Goal: Information Seeking & Learning: Learn about a topic

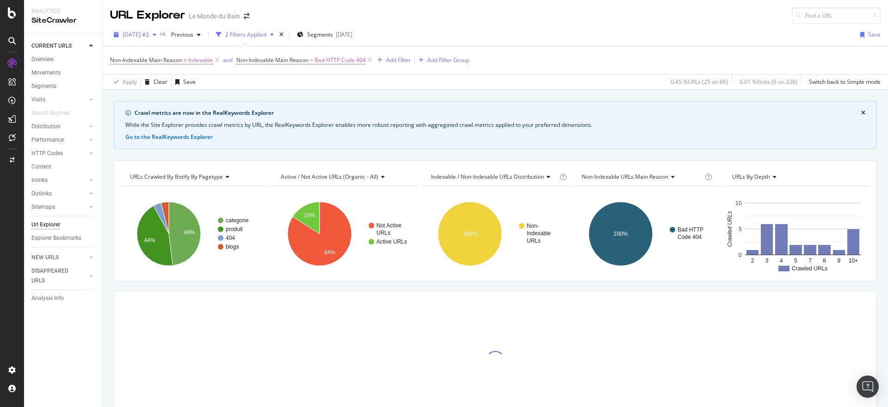
click at [160, 35] on div "button" at bounding box center [154, 35] width 11 height 6
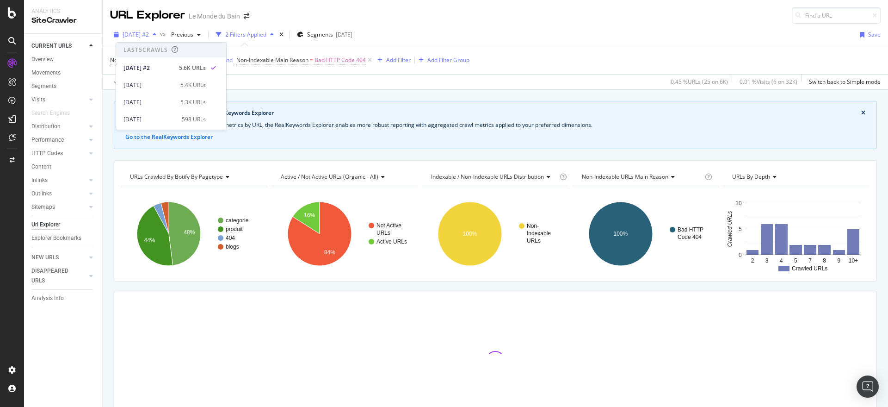
click at [156, 35] on icon "button" at bounding box center [155, 35] width 4 height 6
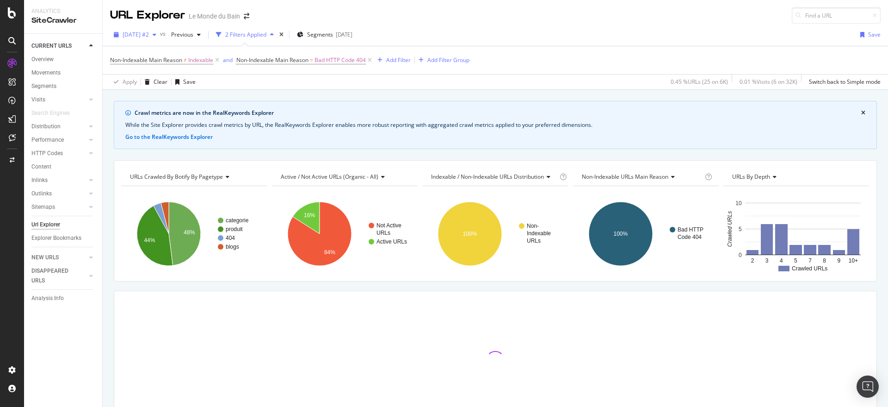
click at [156, 35] on icon "button" at bounding box center [155, 35] width 4 height 6
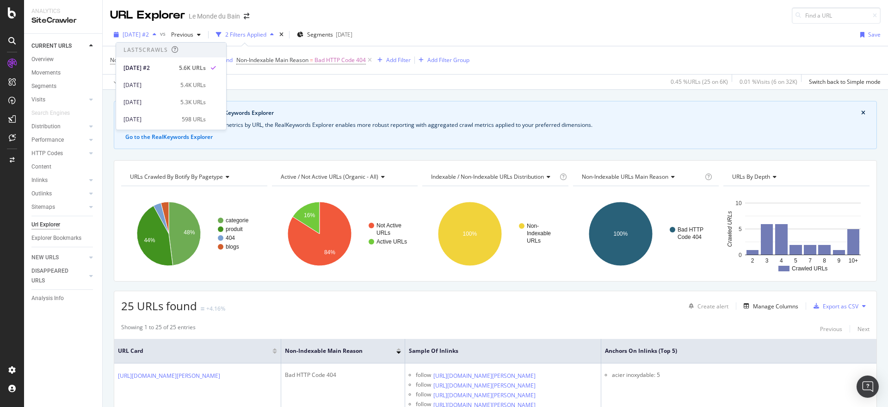
click at [156, 33] on icon "button" at bounding box center [155, 35] width 4 height 6
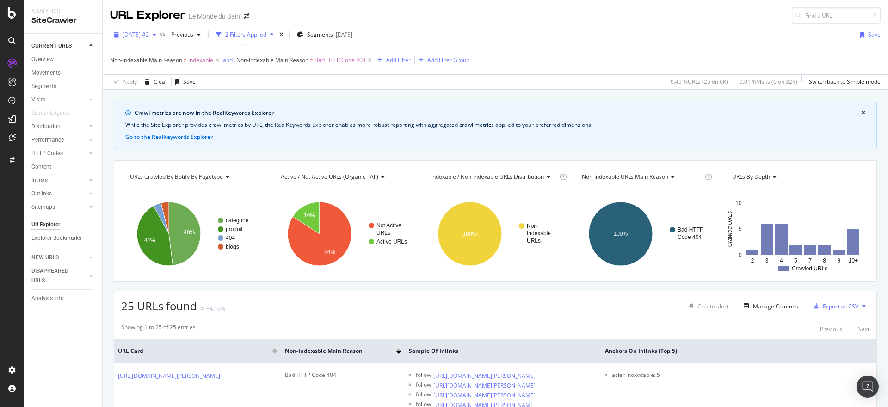
click at [156, 33] on icon "button" at bounding box center [155, 35] width 4 height 6
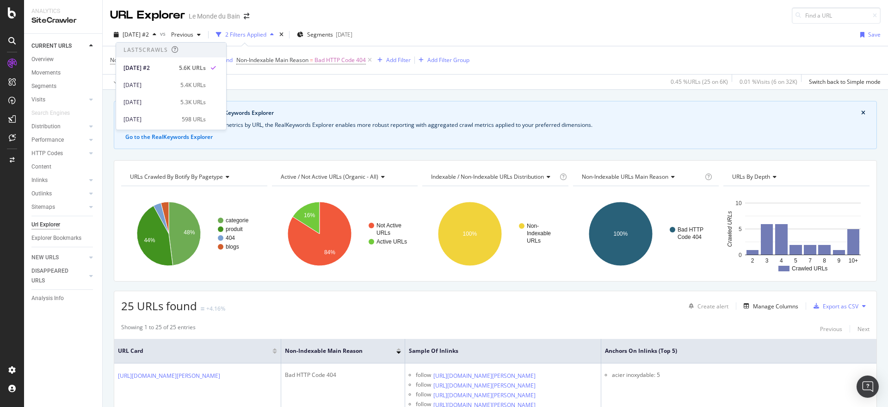
click at [47, 346] on div "CURRENT URLS Overview Movements Segments Visits Analysis Orphan URLs Search Eng…" at bounding box center [63, 220] width 78 height 373
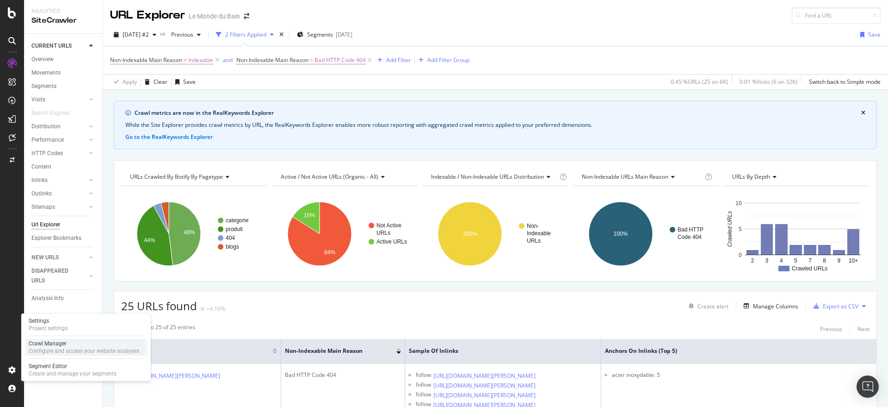
click at [62, 341] on div "Crawl Manager" at bounding box center [84, 343] width 111 height 7
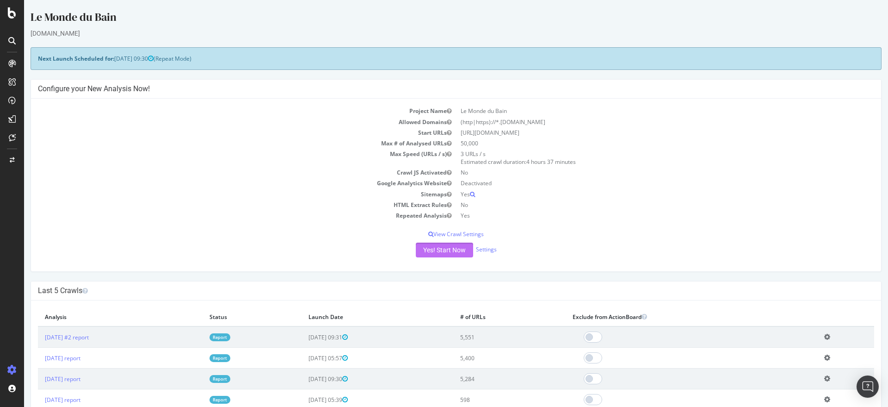
click at [433, 247] on button "Yes! Start Now" at bounding box center [444, 249] width 57 height 15
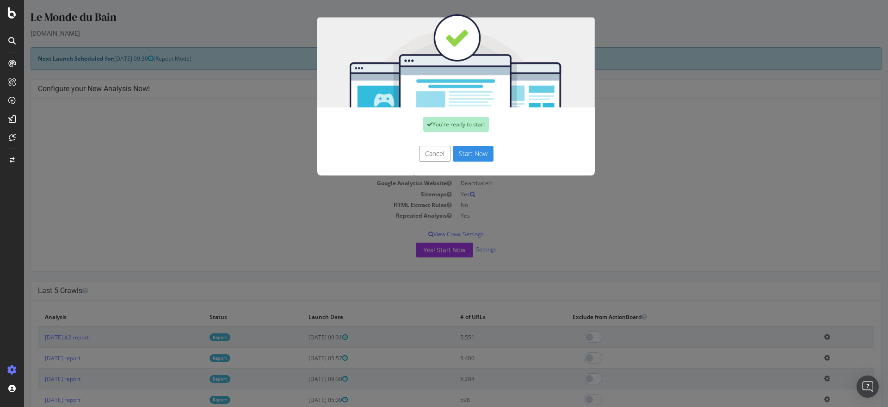
click at [472, 160] on button "Start Now" at bounding box center [473, 154] width 41 height 16
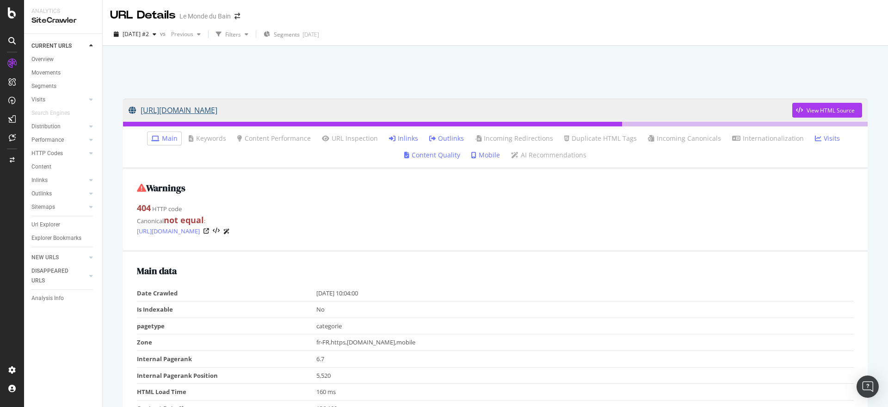
click at [350, 109] on link "https://www.lemondedubain.com/collections/les-offres-du-moment1" at bounding box center [461, 110] width 664 height 23
click at [293, 111] on link "https://www.lemondedubain.com/collections/les-offres-du-moment1" at bounding box center [461, 110] width 664 height 23
click at [409, 139] on link "Inlinks" at bounding box center [403, 138] width 29 height 9
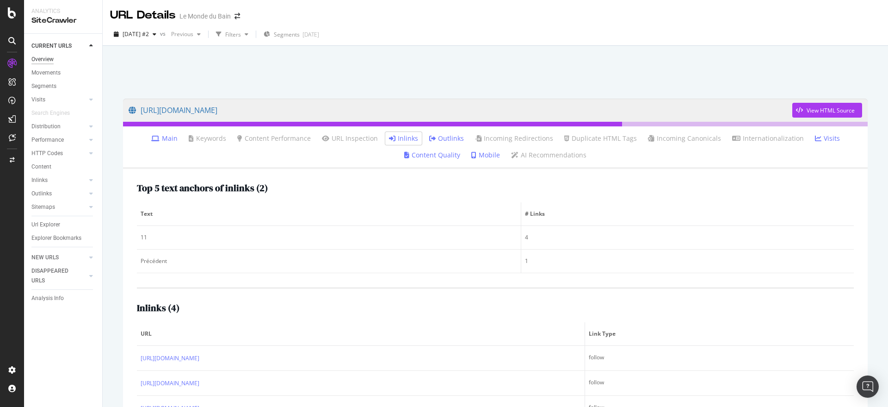
click at [51, 58] on div "Overview" at bounding box center [42, 60] width 22 height 10
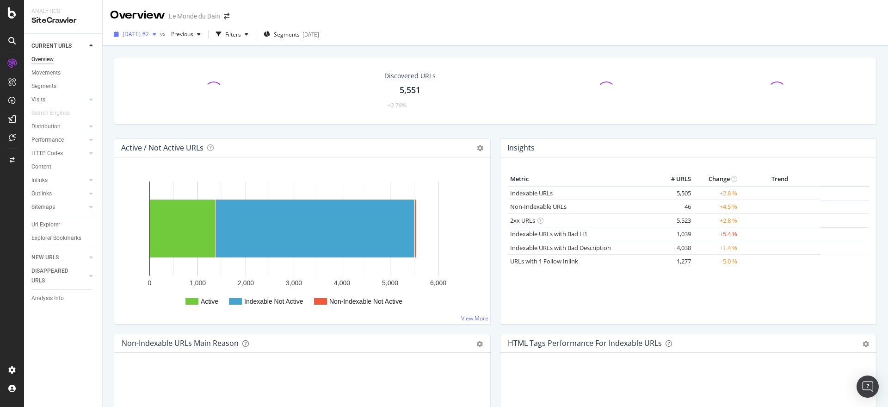
click at [156, 32] on icon "button" at bounding box center [155, 34] width 4 height 6
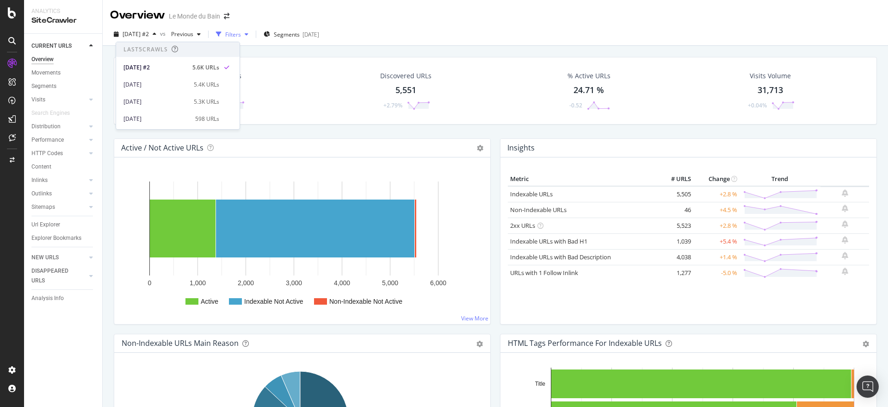
click at [252, 33] on div "button" at bounding box center [246, 34] width 11 height 6
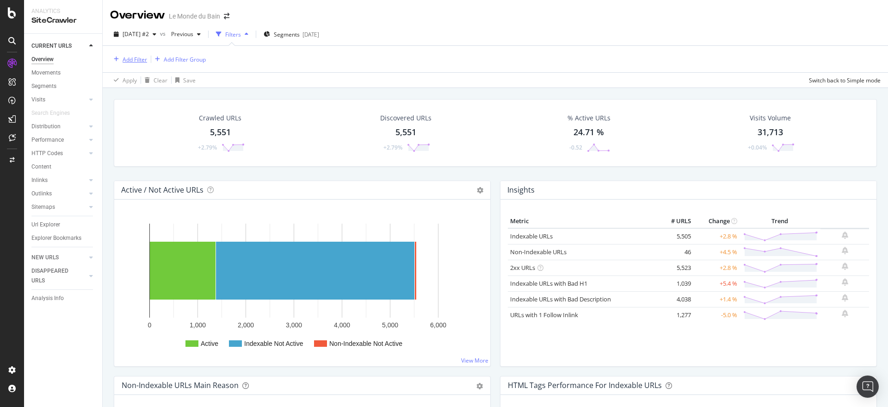
click at [130, 58] on div "Add Filter" at bounding box center [135, 60] width 25 height 8
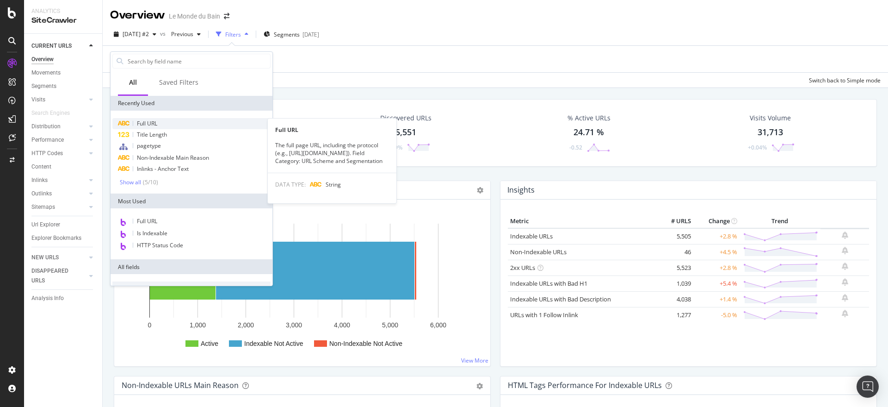
click at [142, 123] on span "Full URL" at bounding box center [147, 123] width 20 height 8
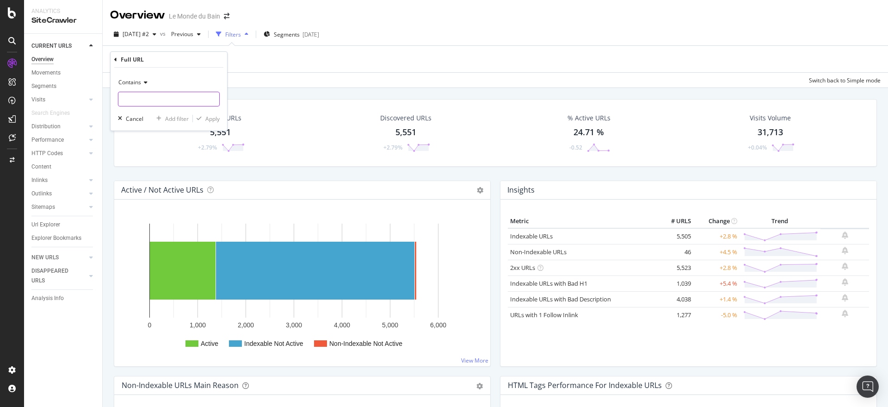
click at [161, 98] on input "text" at bounding box center [168, 99] width 101 height 15
type input "offre-"
click at [220, 117] on div "Contains offre- Cancel Add filter Apply" at bounding box center [169, 99] width 117 height 63
click at [212, 117] on div "Apply" at bounding box center [212, 119] width 14 height 8
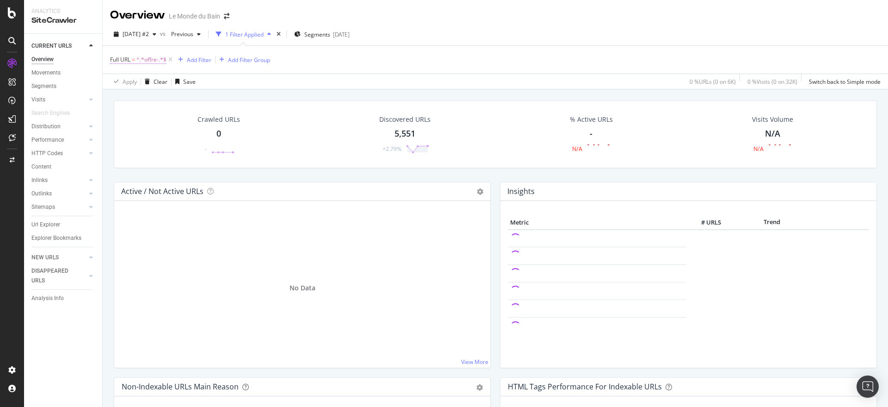
click at [148, 58] on span "^.*offre-.*$" at bounding box center [152, 59] width 30 height 13
click at [130, 99] on input "offre-" at bounding box center [161, 98] width 87 height 15
click at [134, 99] on input "offre-" at bounding box center [161, 98] width 87 height 15
click at [122, 98] on input "offres-" at bounding box center [161, 98] width 87 height 15
type input "les-offres-"
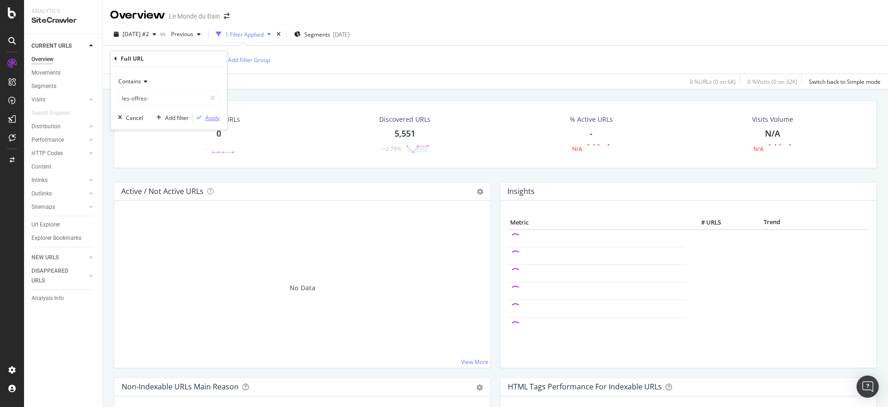
click at [209, 116] on div "Apply" at bounding box center [212, 118] width 14 height 8
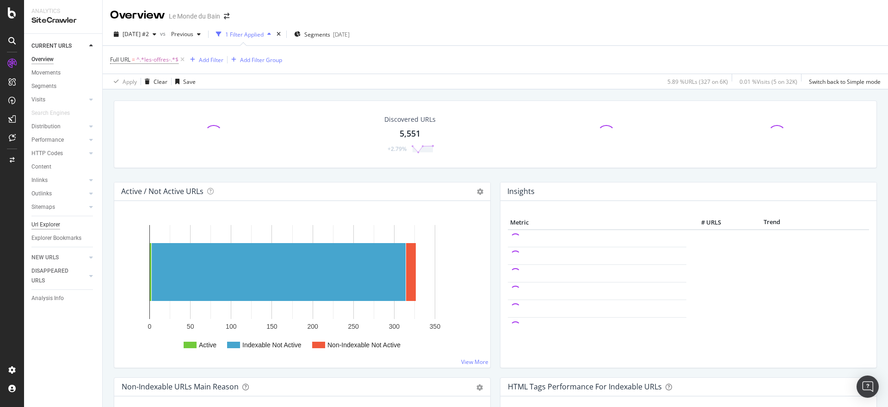
click at [47, 223] on div "Url Explorer" at bounding box center [45, 225] width 29 height 10
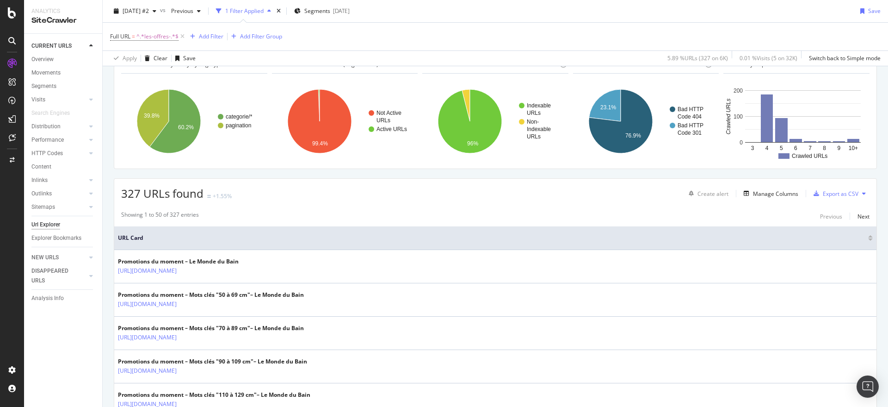
scroll to position [77, 0]
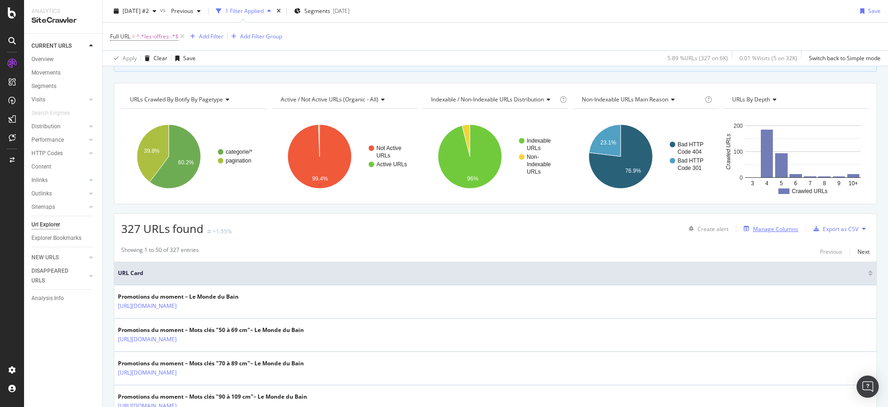
click at [760, 229] on div "Manage Columns" at bounding box center [775, 229] width 45 height 8
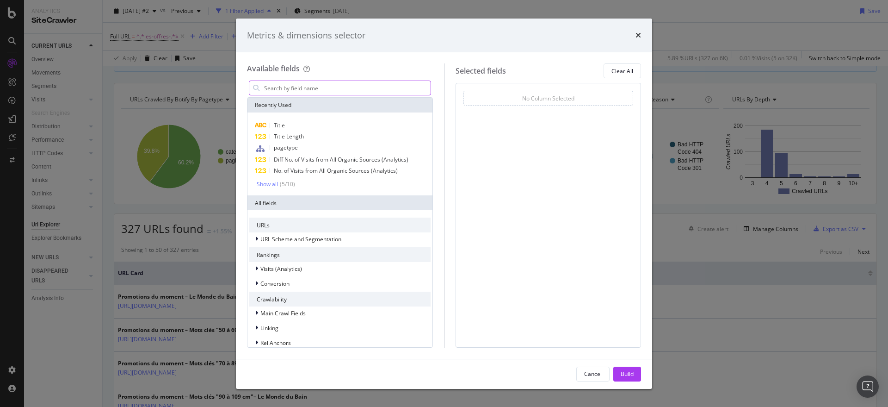
click at [345, 88] on input "modal" at bounding box center [347, 88] width 168 height 14
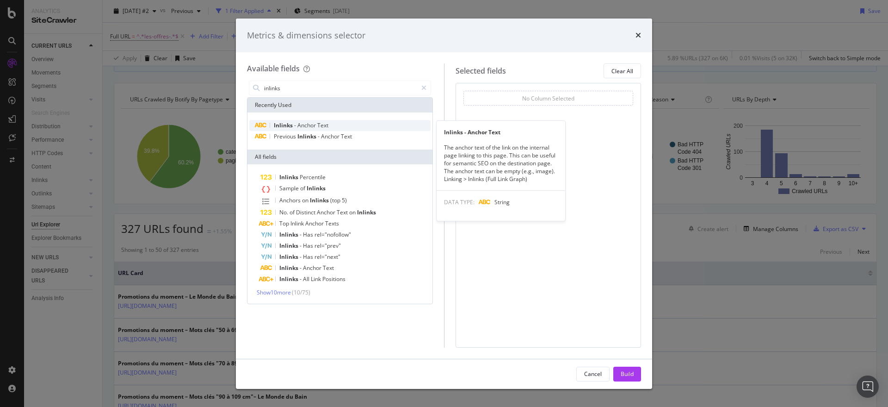
type input "inlinks"
click at [357, 122] on div "Inlinks - Anchor Text" at bounding box center [339, 125] width 181 height 11
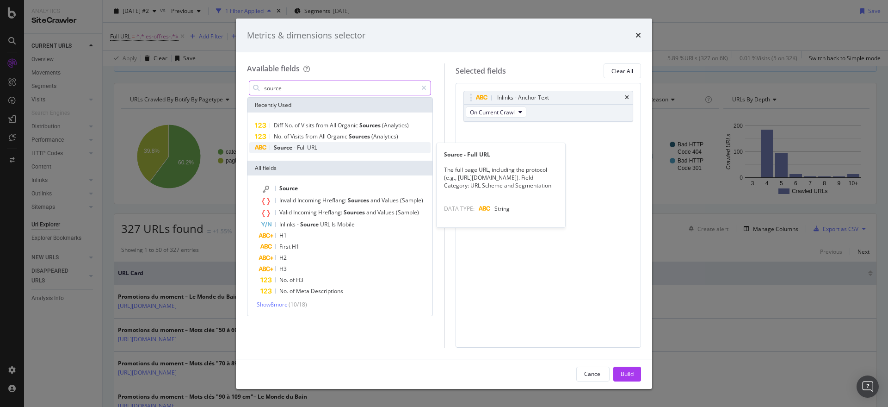
type input "source"
click at [281, 150] on span "Source" at bounding box center [284, 147] width 20 height 8
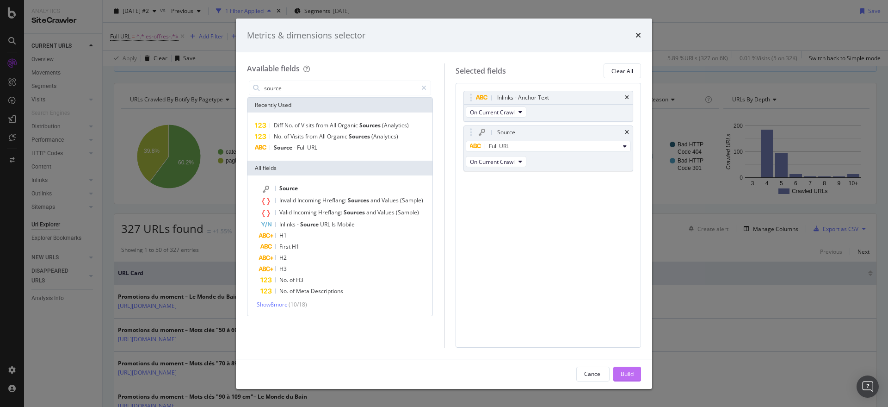
click at [625, 373] on div "Build" at bounding box center [627, 374] width 13 height 8
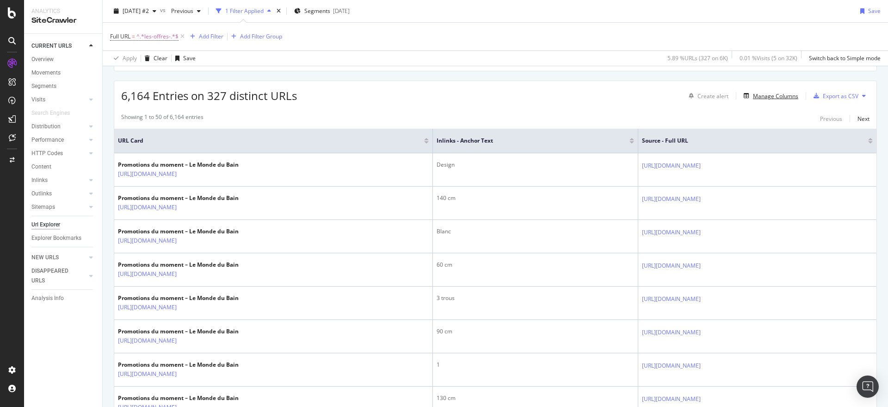
scroll to position [172, 0]
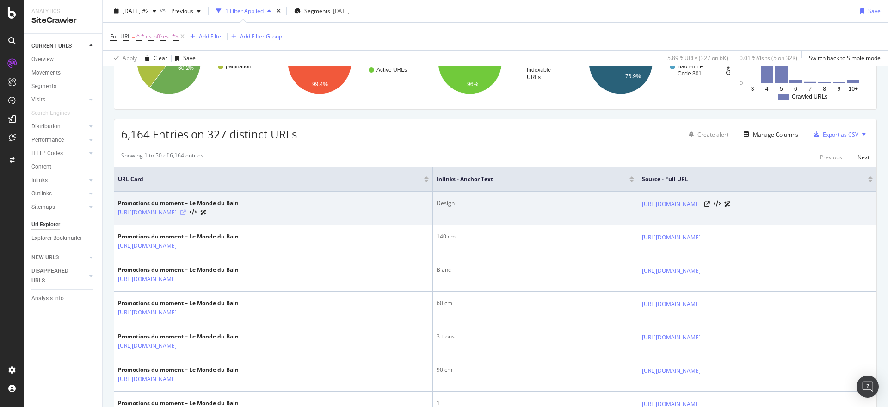
click at [186, 212] on icon at bounding box center [183, 213] width 6 height 6
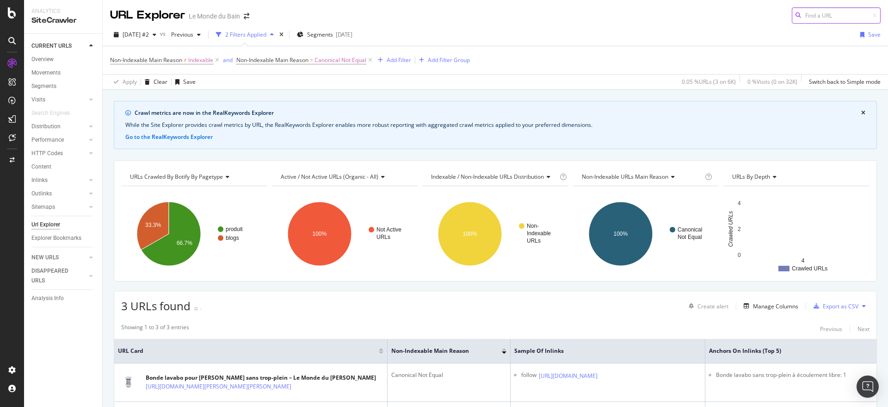
scroll to position [231, 0]
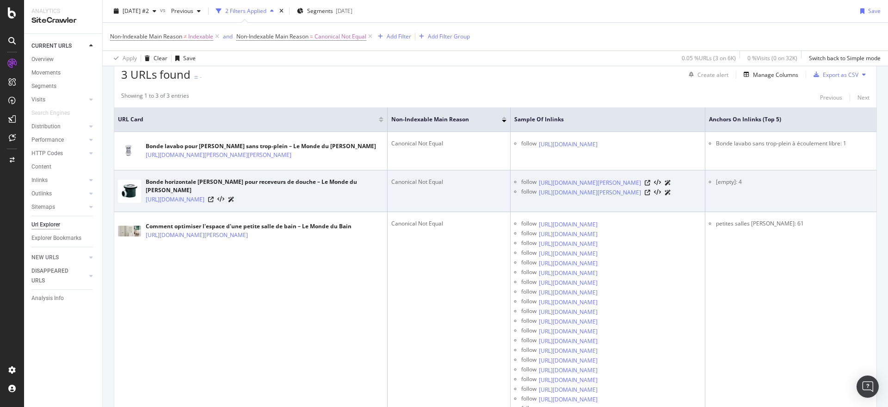
drag, startPoint x: 328, startPoint y: 223, endPoint x: 145, endPoint y: 202, distance: 184.0
click at [145, 202] on td "Bonde horizontale VALENTIN pour receveurs de douche – Le Monde du Bain https://…" at bounding box center [250, 191] width 273 height 42
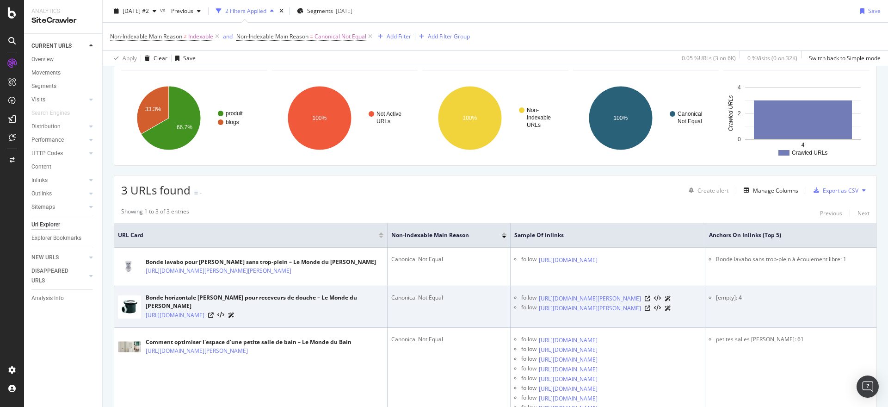
scroll to position [193, 0]
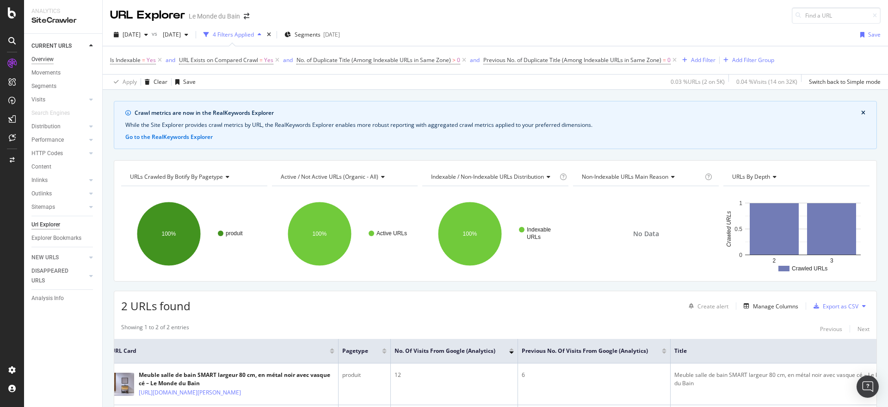
click at [46, 57] on div "Overview" at bounding box center [42, 60] width 22 height 10
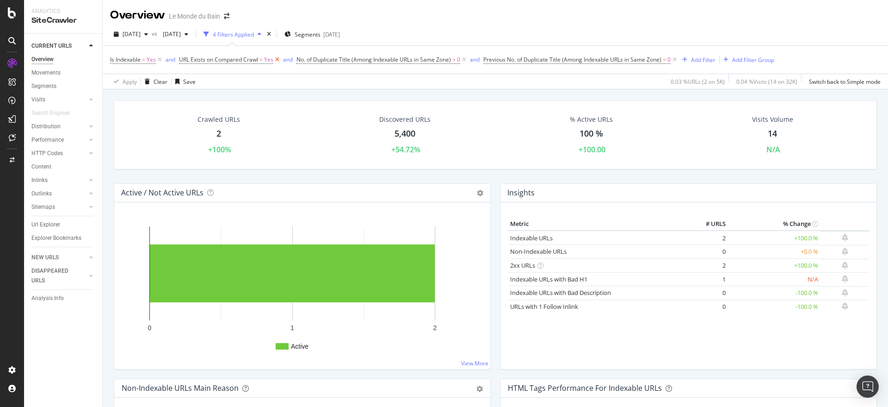
click at [278, 57] on icon at bounding box center [277, 59] width 8 height 9
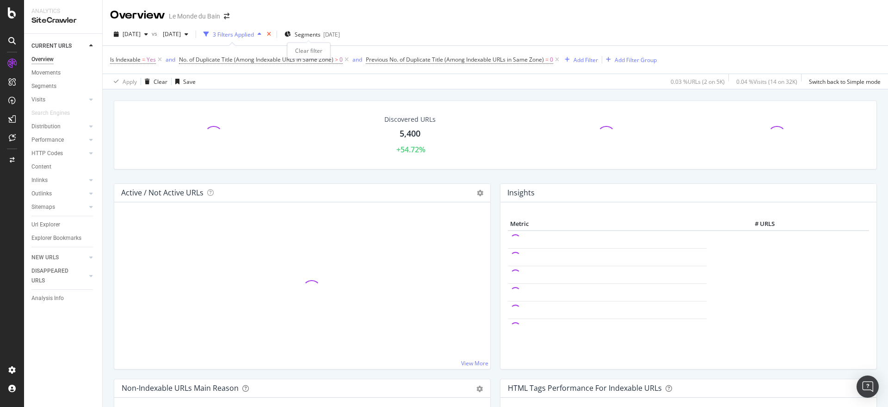
click at [271, 34] on icon "times" at bounding box center [269, 34] width 4 height 6
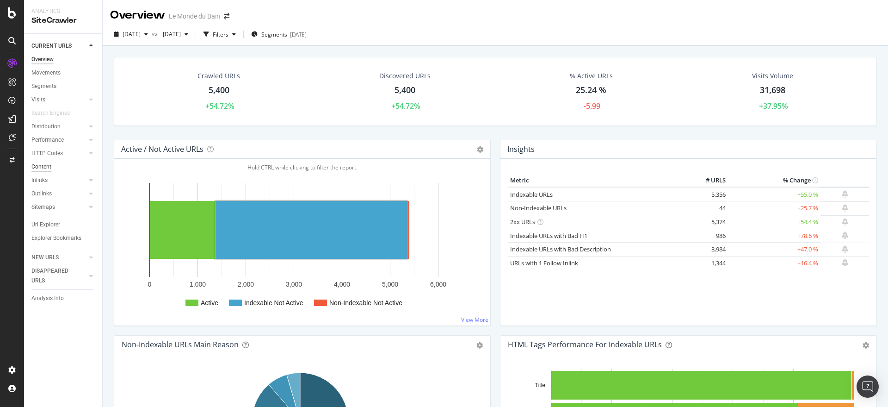
click at [48, 167] on div "Content" at bounding box center [41, 167] width 20 height 10
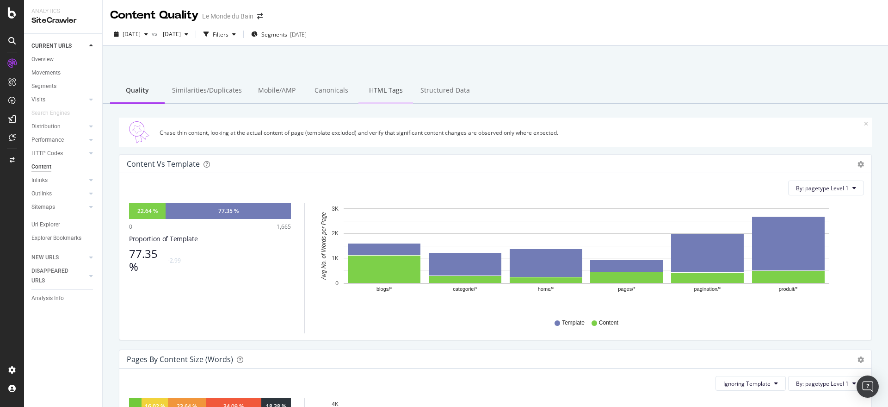
click at [386, 94] on div "HTML Tags" at bounding box center [386, 90] width 55 height 25
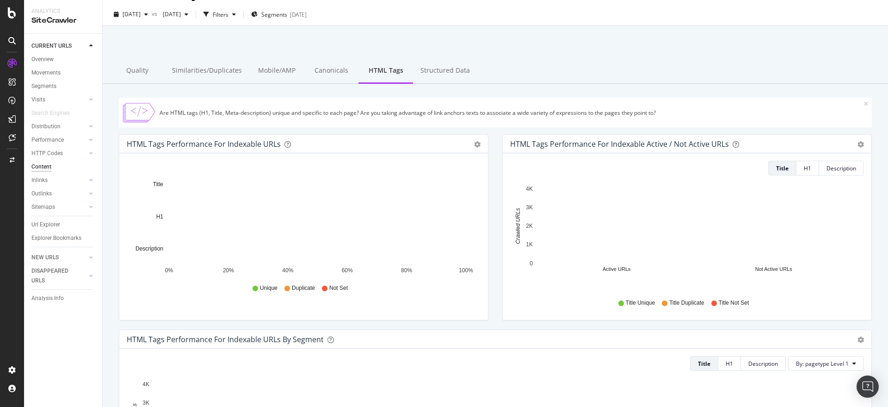
scroll to position [38, 0]
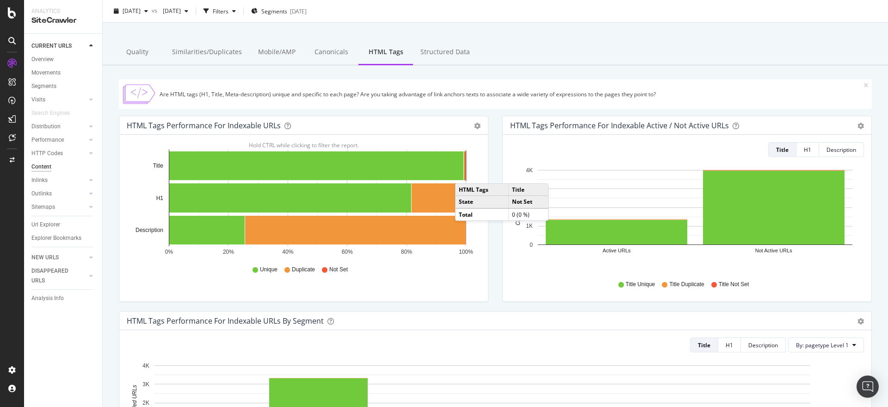
click at [465, 174] on rect "A chart." at bounding box center [466, 165] width 3 height 31
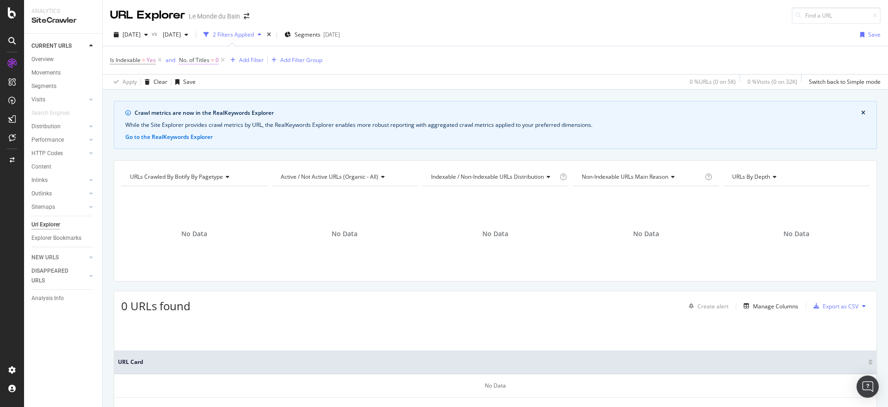
click at [198, 60] on span "No. of Titles" at bounding box center [194, 60] width 31 height 8
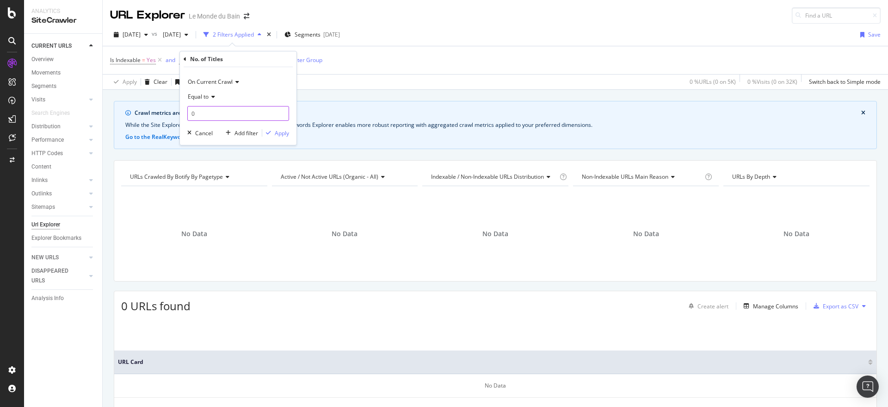
drag, startPoint x: 202, startPoint y: 114, endPoint x: 188, endPoint y: 114, distance: 13.9
click at [188, 114] on input "0" at bounding box center [238, 113] width 102 height 15
type input "1"
click at [276, 130] on div "Apply" at bounding box center [282, 133] width 14 height 8
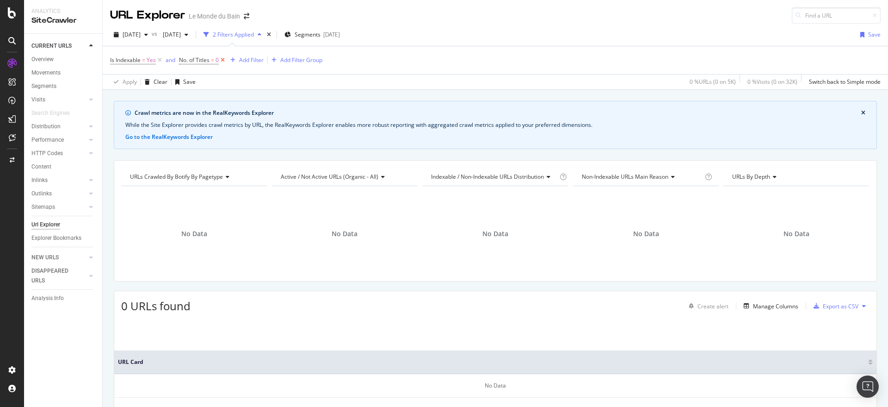
click at [222, 60] on icon at bounding box center [223, 60] width 8 height 9
